Goal: Task Accomplishment & Management: Manage account settings

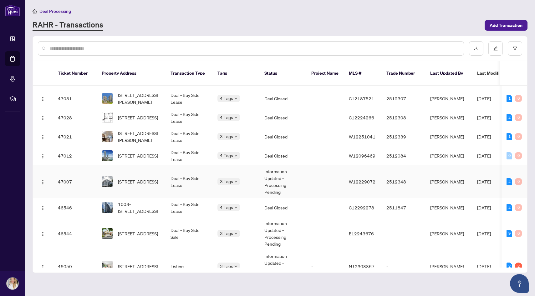
scroll to position [84, 0]
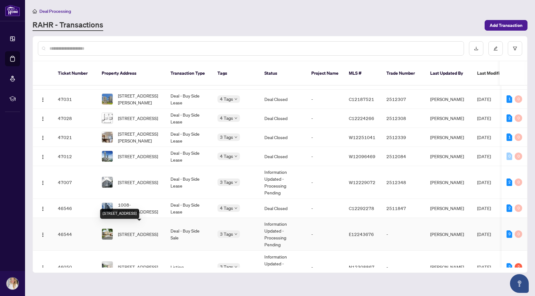
click at [141, 231] on span "[STREET_ADDRESS]" at bounding box center [138, 234] width 40 height 7
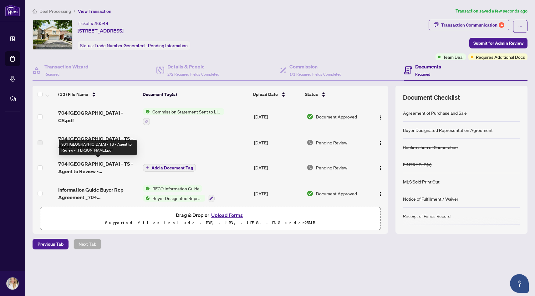
click at [102, 164] on span "704 [GEOGRAPHIC_DATA] - TS - Agent to Review - [PERSON_NAME].pdf" at bounding box center [98, 167] width 80 height 15
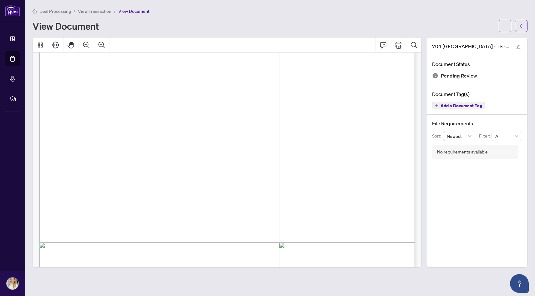
scroll to position [62, 0]
click at [507, 25] on button "button" at bounding box center [505, 26] width 13 height 13
click at [469, 42] on span "Download" at bounding box center [483, 39] width 48 height 7
click at [100, 12] on span "View Transaction" at bounding box center [94, 11] width 33 height 6
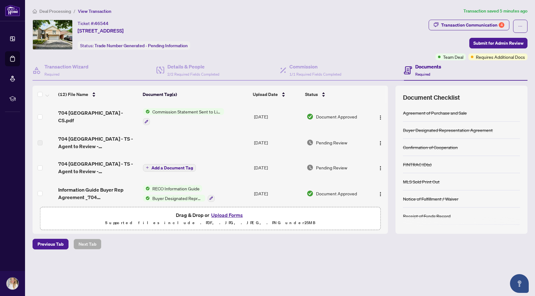
click at [230, 214] on button "Upload Forms" at bounding box center [226, 215] width 35 height 8
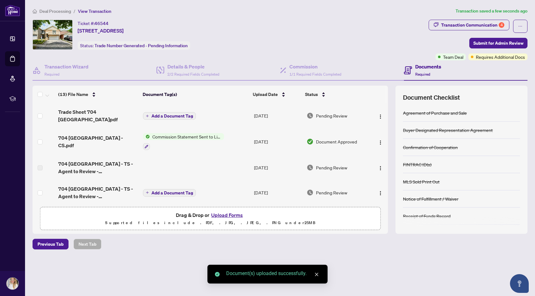
click at [159, 114] on span "Add a Document Tag" at bounding box center [172, 116] width 42 height 4
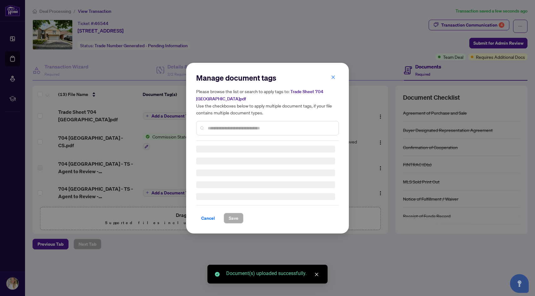
click at [237, 126] on div "Manage document tags Please browse the list or search to apply tags to: Trade S…" at bounding box center [267, 107] width 143 height 68
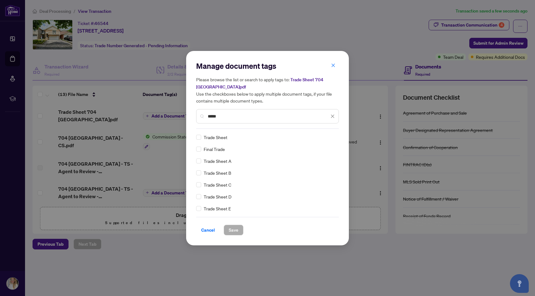
type input "*****"
click at [233, 229] on span "Save" at bounding box center [234, 230] width 10 height 10
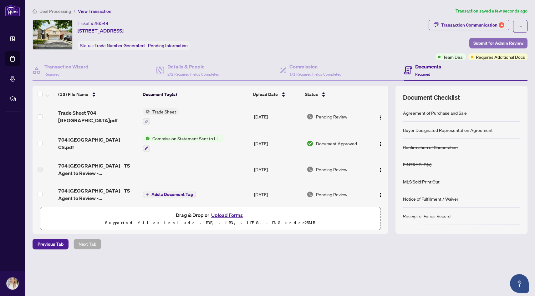
click at [493, 42] on span "Submit for Admin Review" at bounding box center [498, 43] width 50 height 10
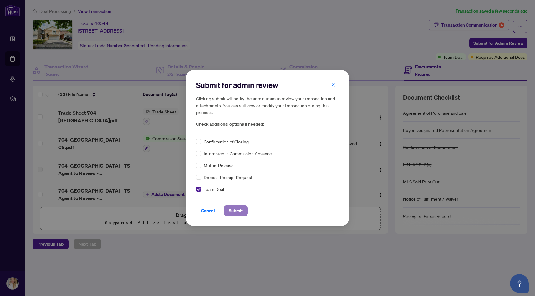
click at [238, 213] on span "Submit" at bounding box center [236, 211] width 14 height 10
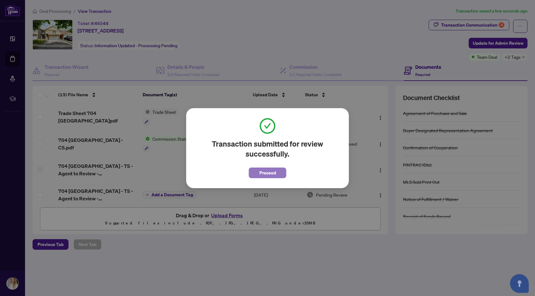
click at [274, 171] on span "Proceed" at bounding box center [267, 173] width 17 height 10
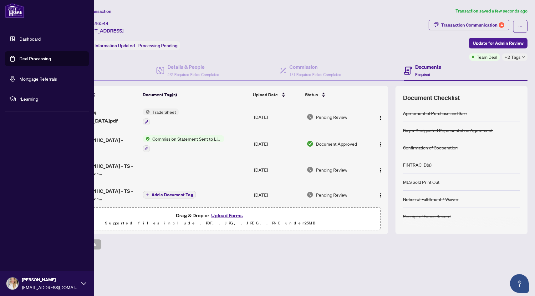
click at [38, 60] on link "Deal Processing" at bounding box center [35, 59] width 32 height 6
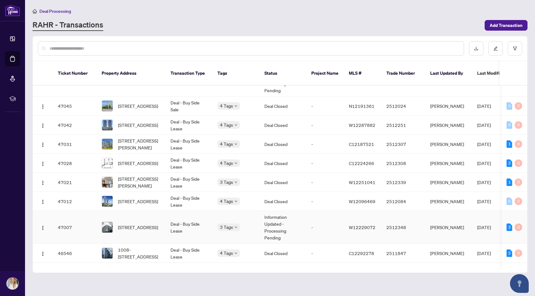
scroll to position [46, 0]
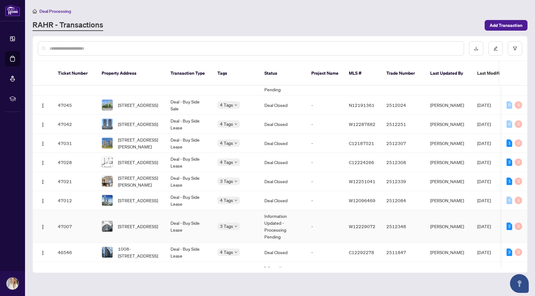
scroll to position [56, 0]
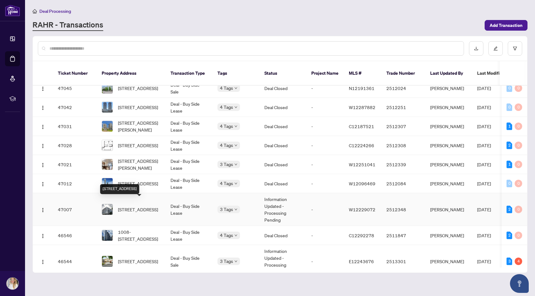
click at [155, 206] on span "[STREET_ADDRESS]" at bounding box center [138, 209] width 40 height 7
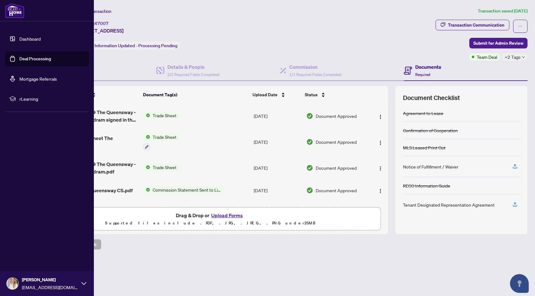
click at [36, 60] on link "Deal Processing" at bounding box center [35, 59] width 32 height 6
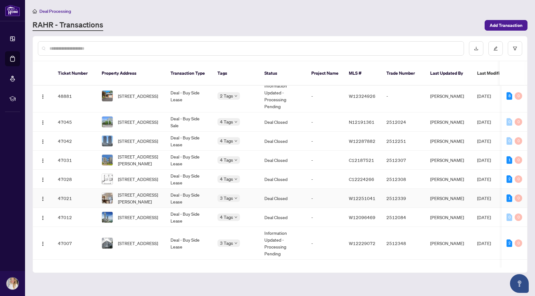
scroll to position [25, 0]
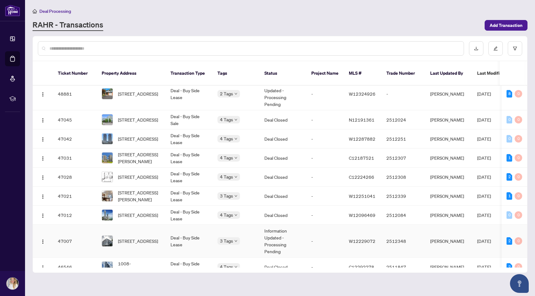
click at [238, 239] on span "Team Deal" at bounding box center [239, 240] width 20 height 7
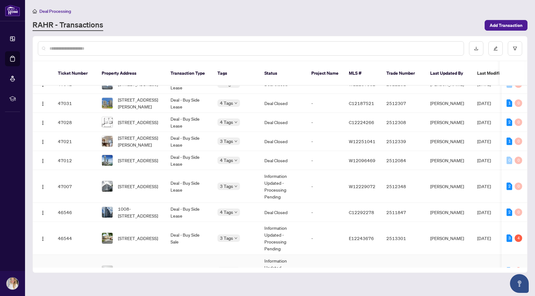
scroll to position [0, 0]
